Goal: Task Accomplishment & Management: Use online tool/utility

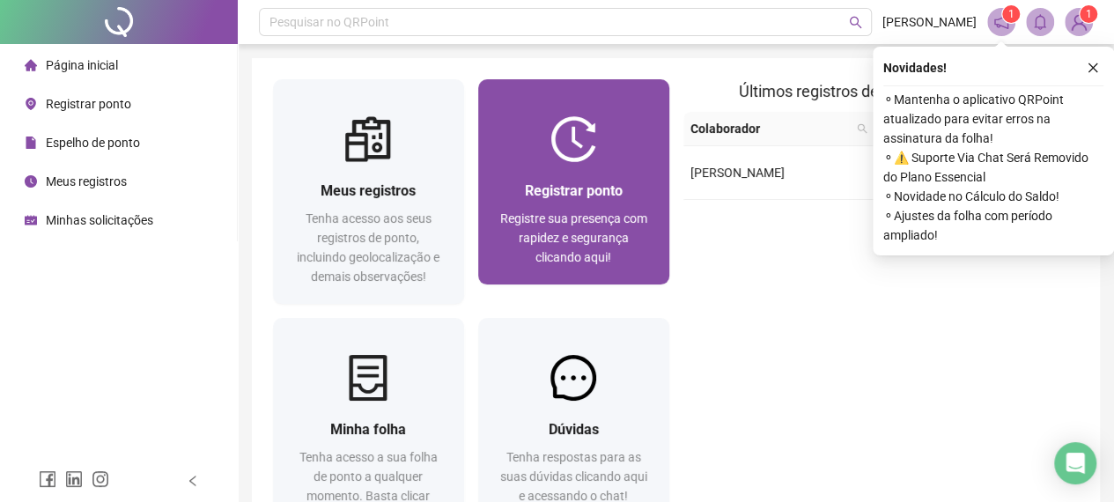
click at [550, 172] on div "Registrar ponto Registre sua presença com rapidez e segurança clicando aqui!" at bounding box center [573, 223] width 191 height 122
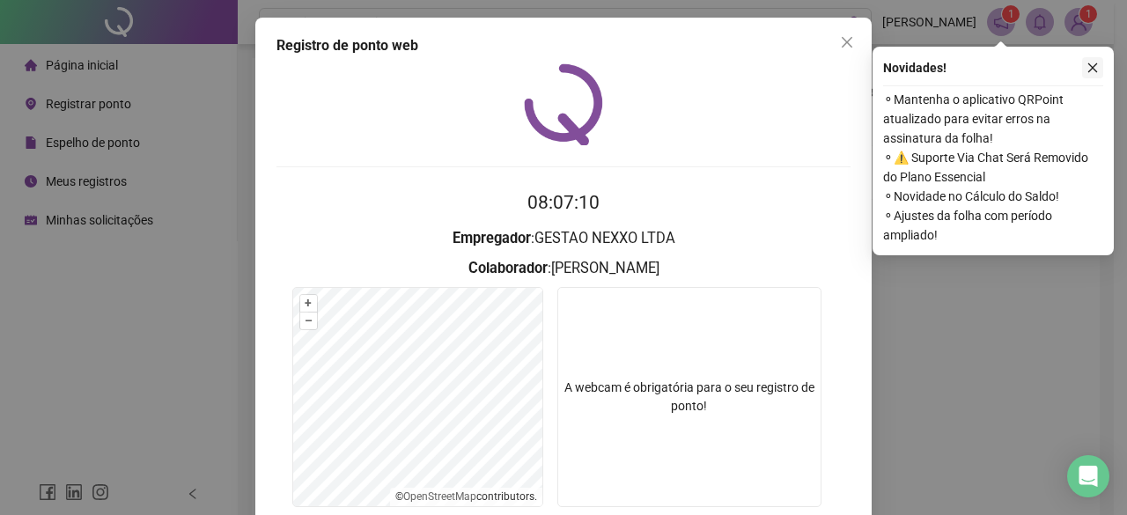
click at [1091, 61] on button "button" at bounding box center [1092, 67] width 21 height 21
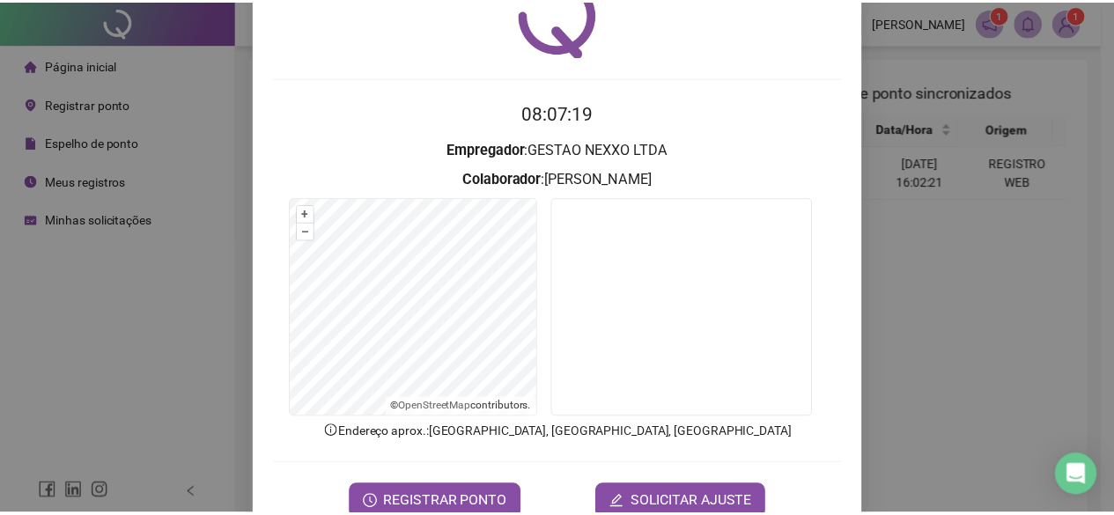
scroll to position [132, 0]
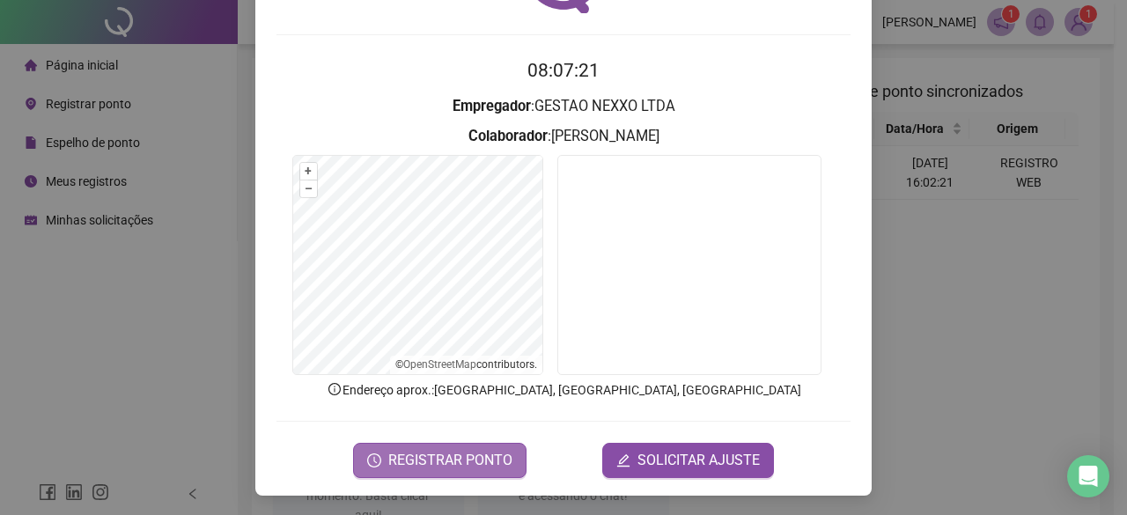
click at [483, 459] on span "REGISTRAR PONTO" at bounding box center [450, 460] width 124 height 21
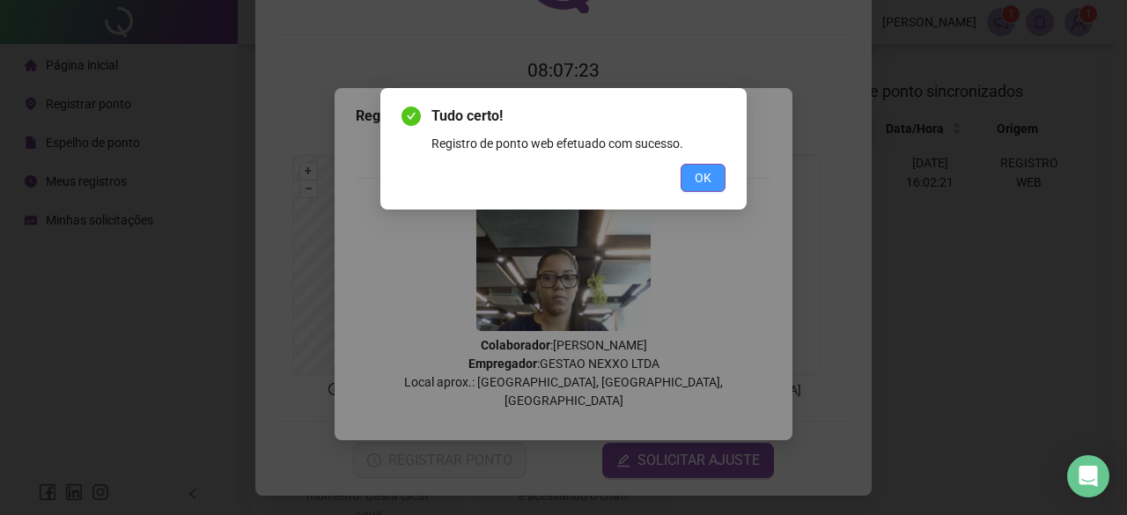
click at [705, 171] on span "OK" at bounding box center [703, 177] width 17 height 19
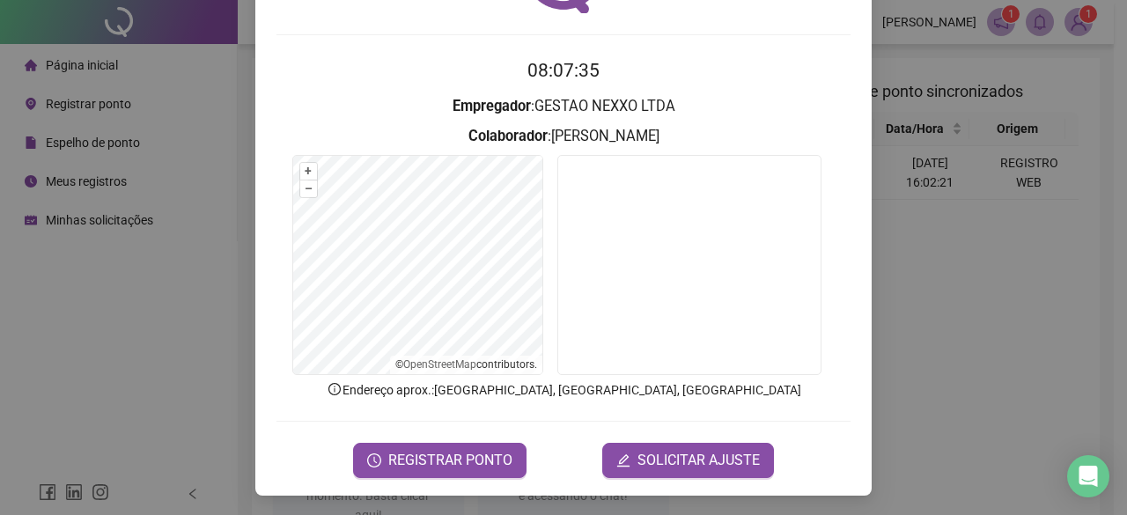
click at [966, 256] on div "Registro de ponto web 08:07:35 Empregador : GESTAO NEXXO LTDA Colaborador : [PE…" at bounding box center [563, 257] width 1127 height 515
